Goal: Task Accomplishment & Management: Manage account settings

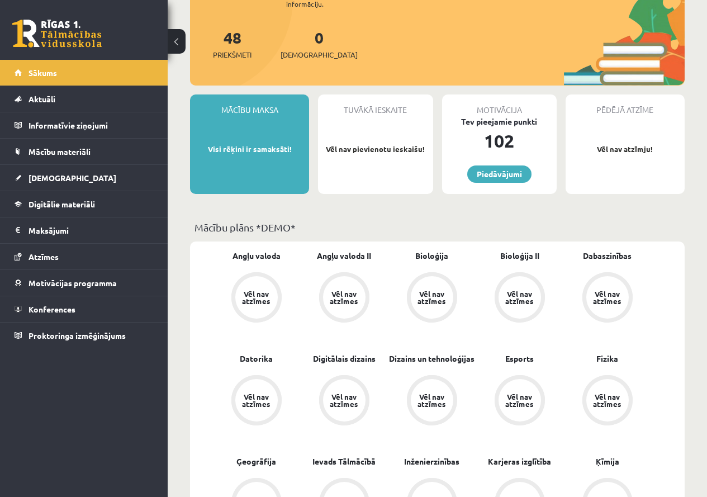
scroll to position [168, 0]
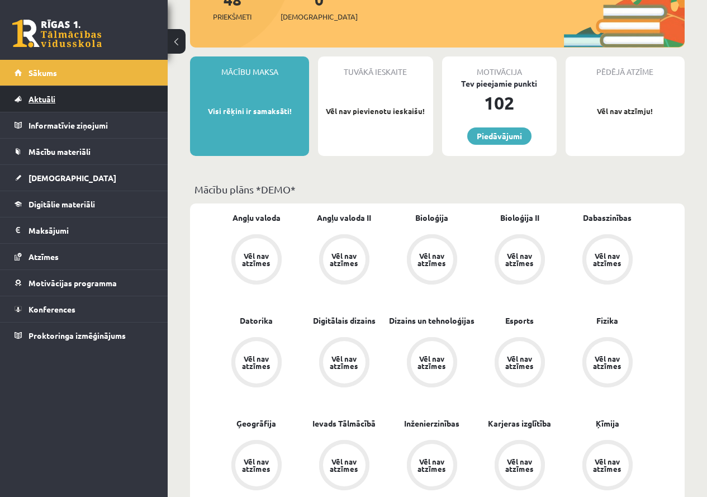
click at [78, 98] on link "Aktuāli" at bounding box center [84, 99] width 139 height 26
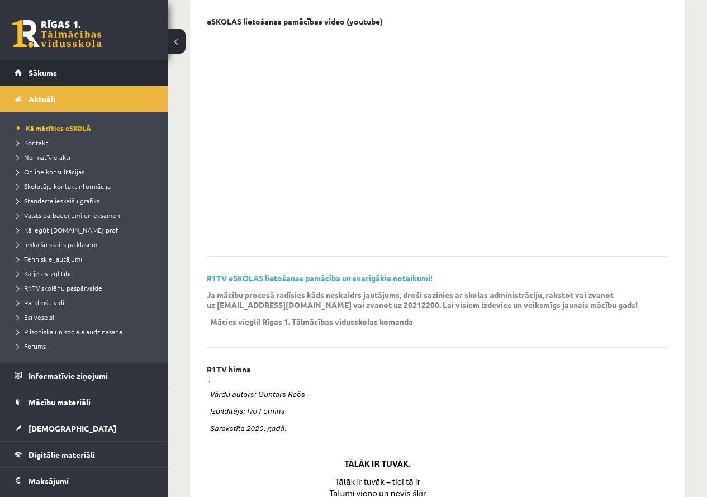
scroll to position [56, 0]
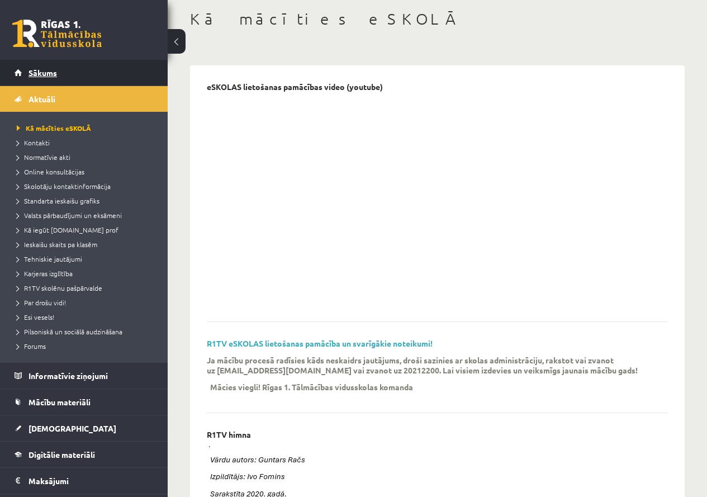
click at [61, 77] on link "Sākums" at bounding box center [84, 73] width 139 height 26
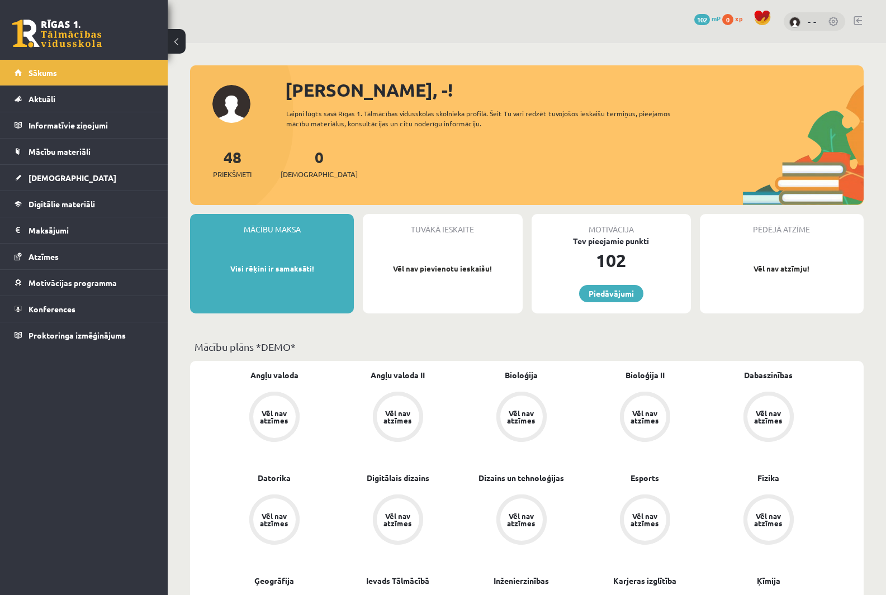
click at [707, 15] on div "- -" at bounding box center [815, 21] width 62 height 19
click at [707, 23] on img at bounding box center [794, 22] width 11 height 11
click at [707, 21] on img at bounding box center [794, 22] width 11 height 11
click at [707, 18] on div "- -" at bounding box center [815, 21] width 62 height 19
click at [707, 20] on div "- -" at bounding box center [815, 21] width 62 height 19
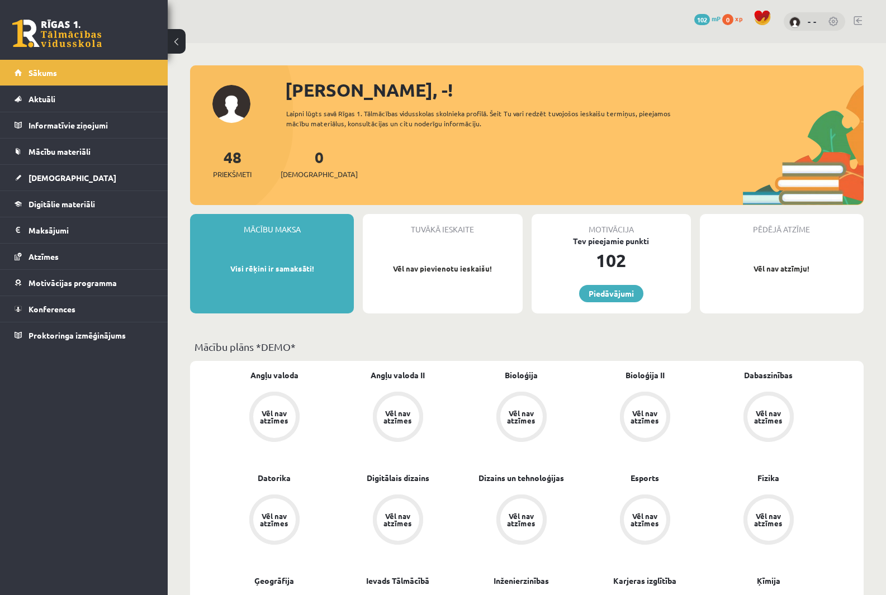
click at [707, 20] on img at bounding box center [794, 22] width 11 height 11
click at [228, 99] on div "Sveiks, -! Laipni lūgts savā Rīgas 1. Tālmācības vidusskolas skolnieka profilā.…" at bounding box center [527, 141] width 674 height 129
click at [707, 18] on link at bounding box center [834, 22] width 11 height 11
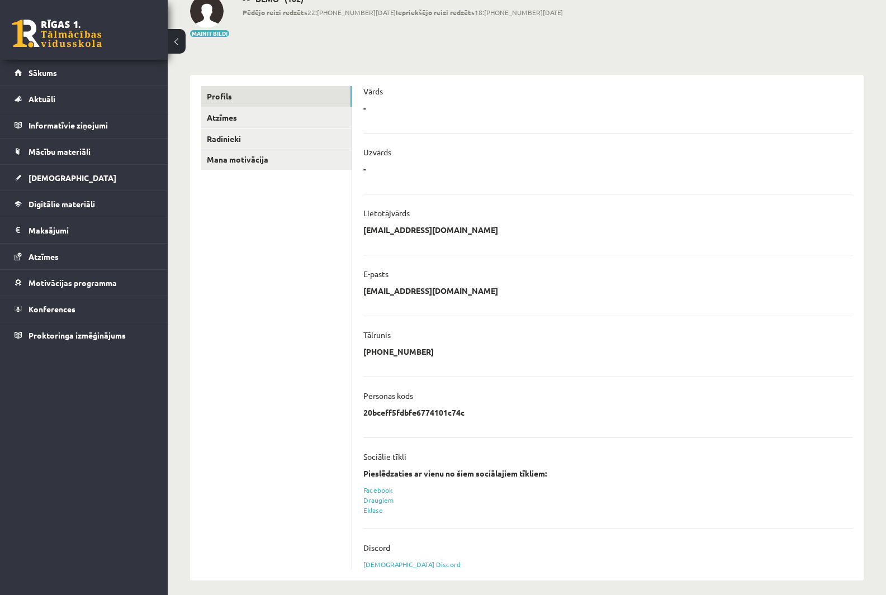
scroll to position [79, 0]
